Goal: Navigation & Orientation: Find specific page/section

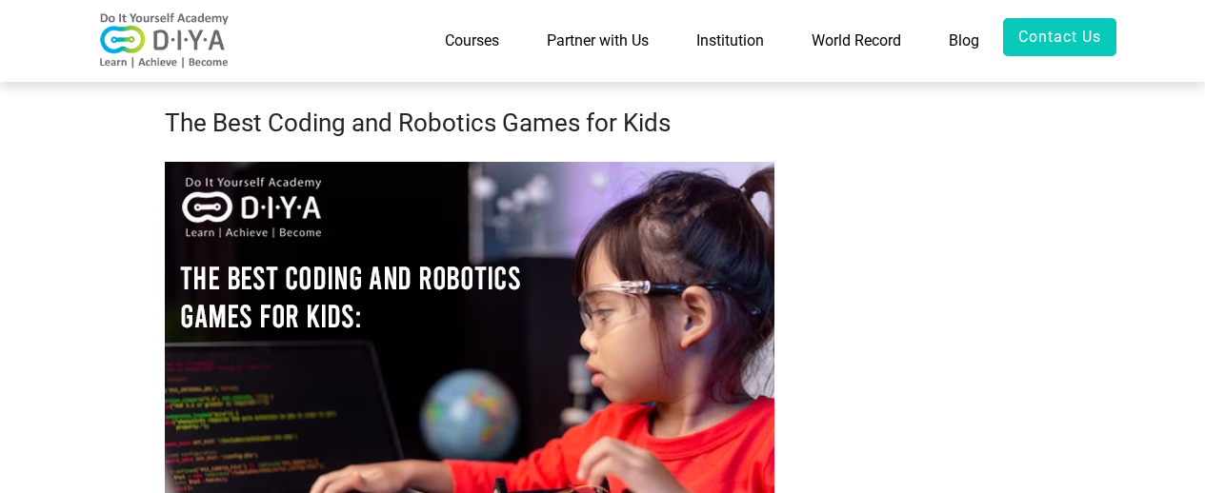
drag, startPoint x: 1209, startPoint y: 68, endPoint x: 848, endPoint y: 4, distance: 366.6
click at [838, 50] on link "World Record" at bounding box center [856, 41] width 137 height 46
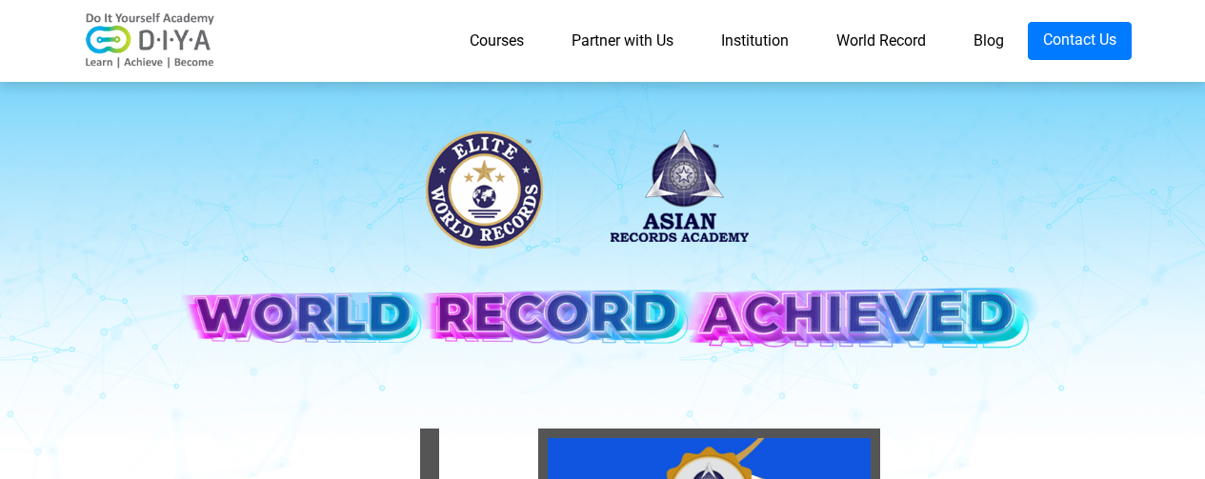
click at [615, 37] on link "Partner with Us" at bounding box center [623, 41] width 150 height 38
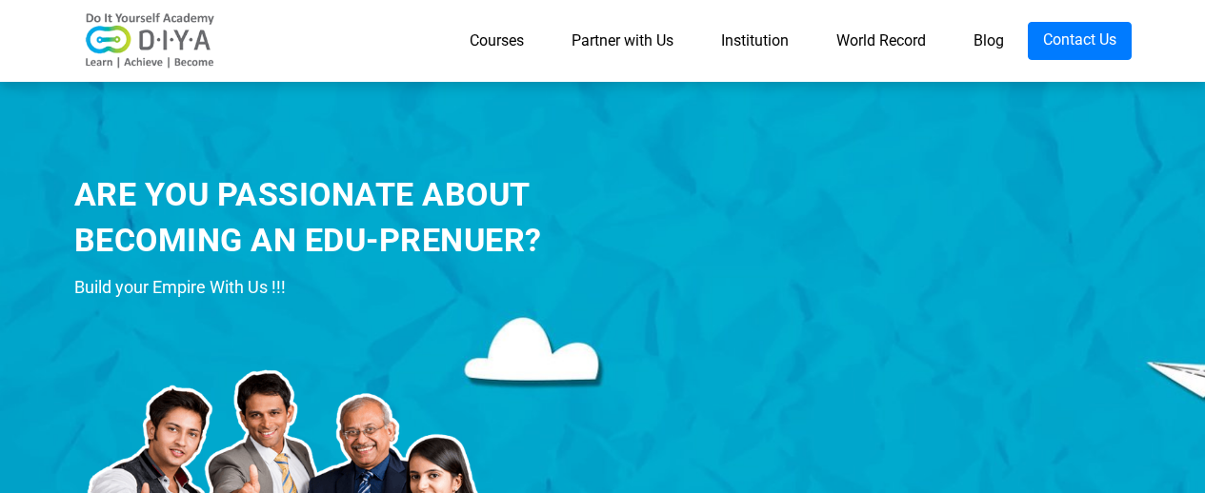
click at [1001, 48] on link "Blog" at bounding box center [989, 41] width 78 height 38
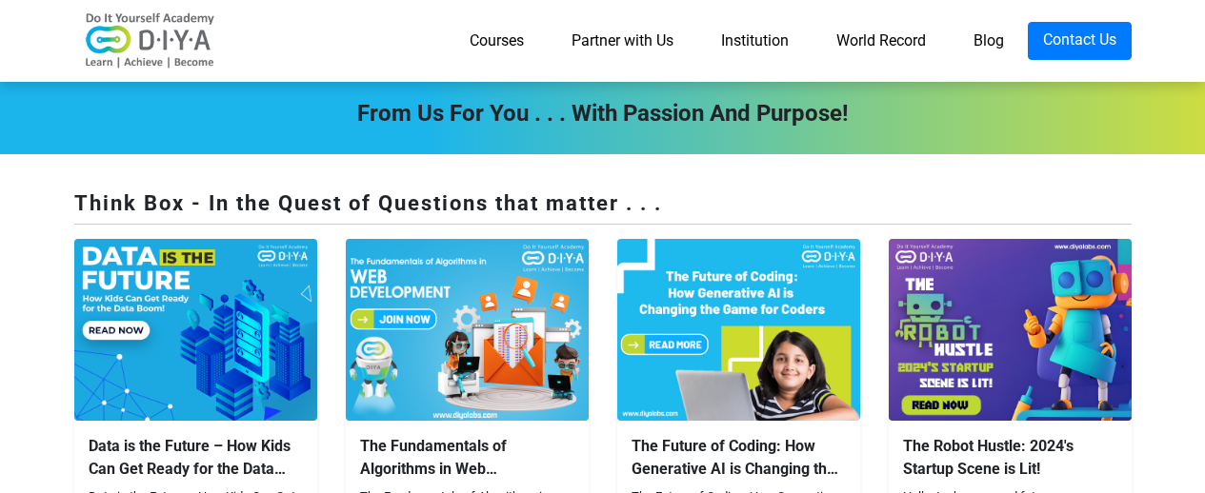
click at [476, 32] on link "Courses" at bounding box center [497, 41] width 102 height 38
